Goal: Information Seeking & Learning: Understand process/instructions

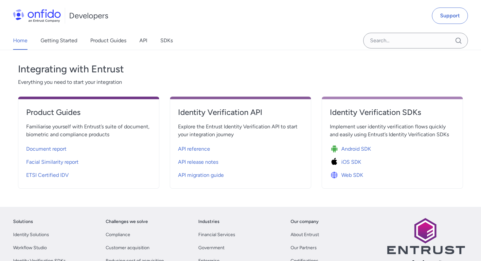
scroll to position [233, 0]
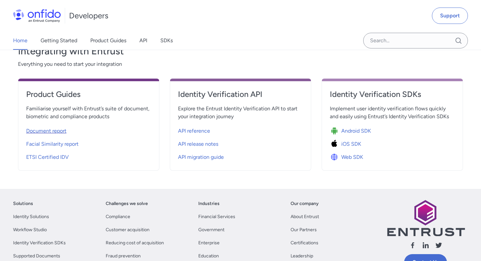
click at [63, 131] on span "Document report" at bounding box center [46, 131] width 40 height 8
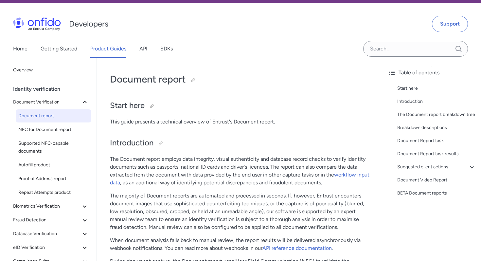
scroll to position [21, 0]
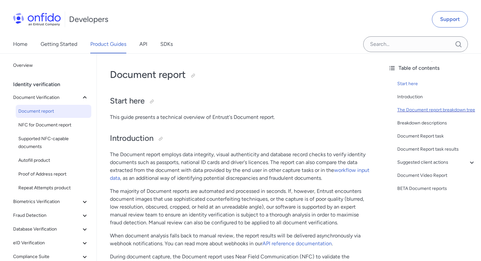
click at [413, 109] on div "The Document report breakdown tree" at bounding box center [437, 110] width 79 height 8
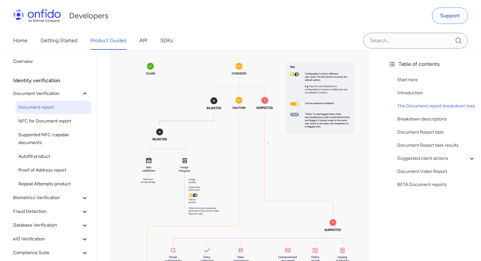
scroll to position [559, 0]
